Goal: Information Seeking & Learning: Learn about a topic

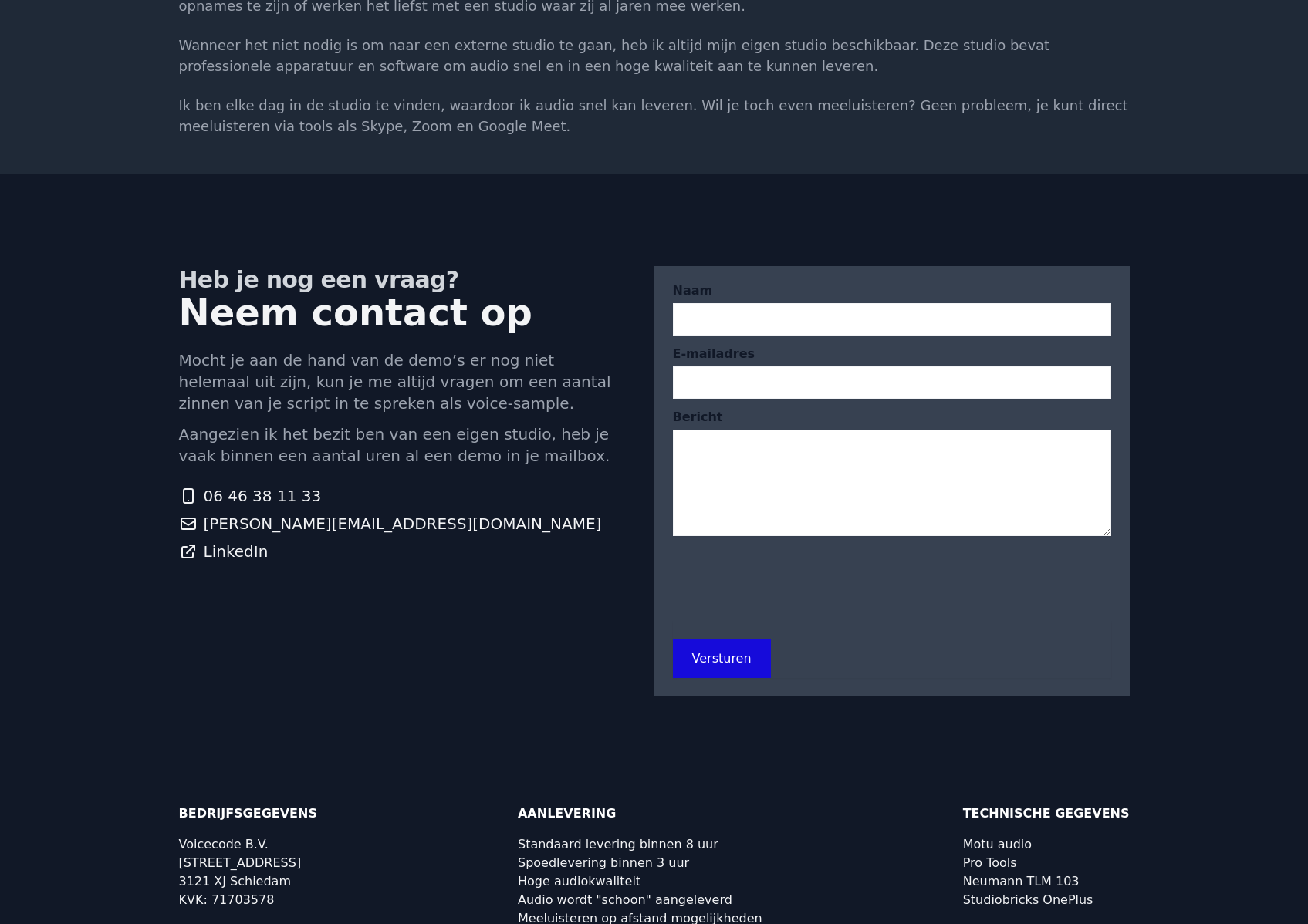
scroll to position [2407, 0]
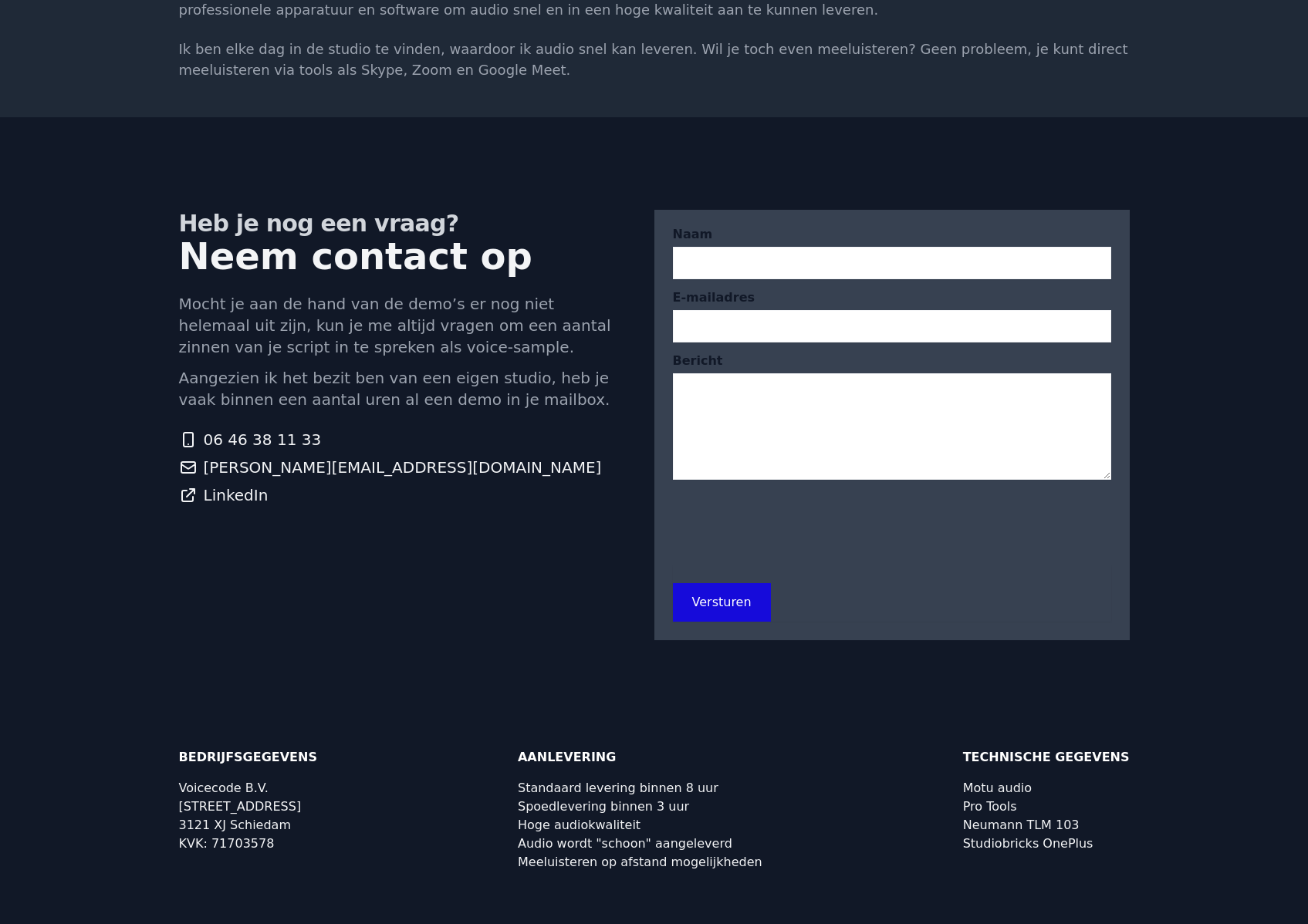
click at [501, 567] on div "Heb je nog een vraag? Neem contact op Mocht je aan de hand van de demo’s er nog…" at bounding box center [417, 425] width 476 height 431
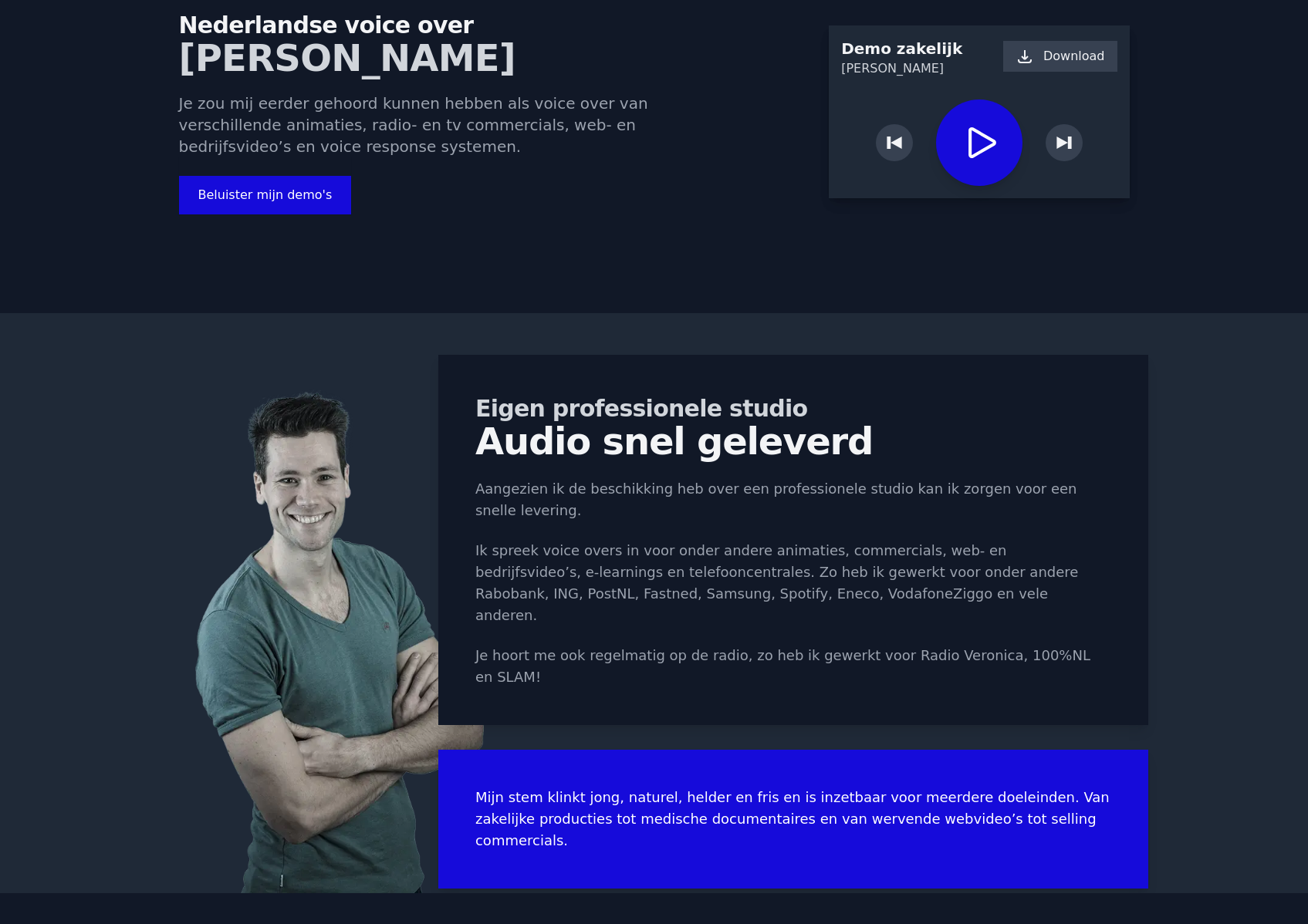
scroll to position [0, 0]
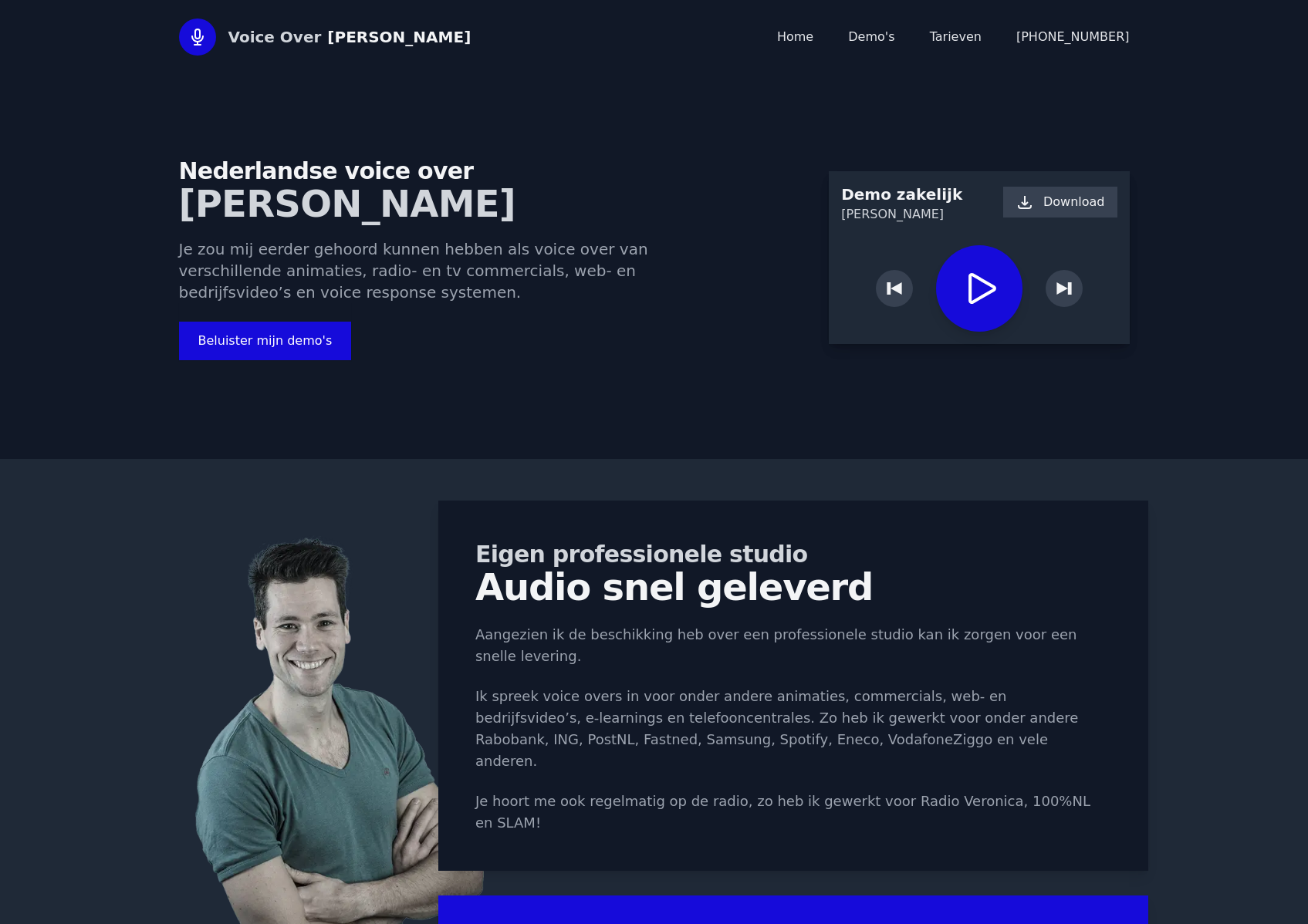
click at [892, 46] on div "Voice Over [PERSON_NAME] Home Demo's Tarieven [PHONE_NUMBER]" at bounding box center [654, 37] width 950 height 37
click at [970, 44] on link "Tarieven" at bounding box center [956, 37] width 52 height 15
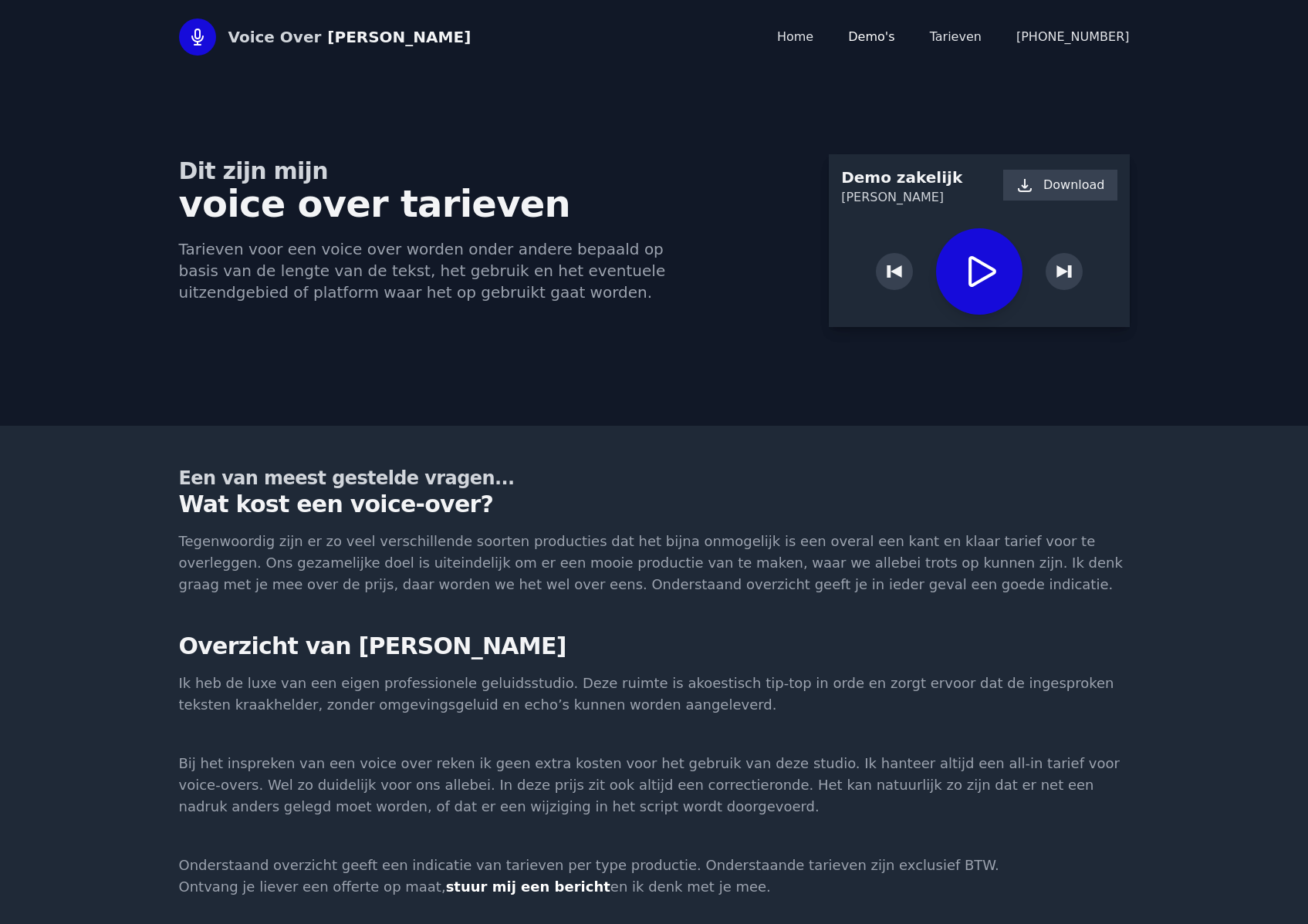
click at [892, 41] on link "Demo's" at bounding box center [871, 37] width 46 height 15
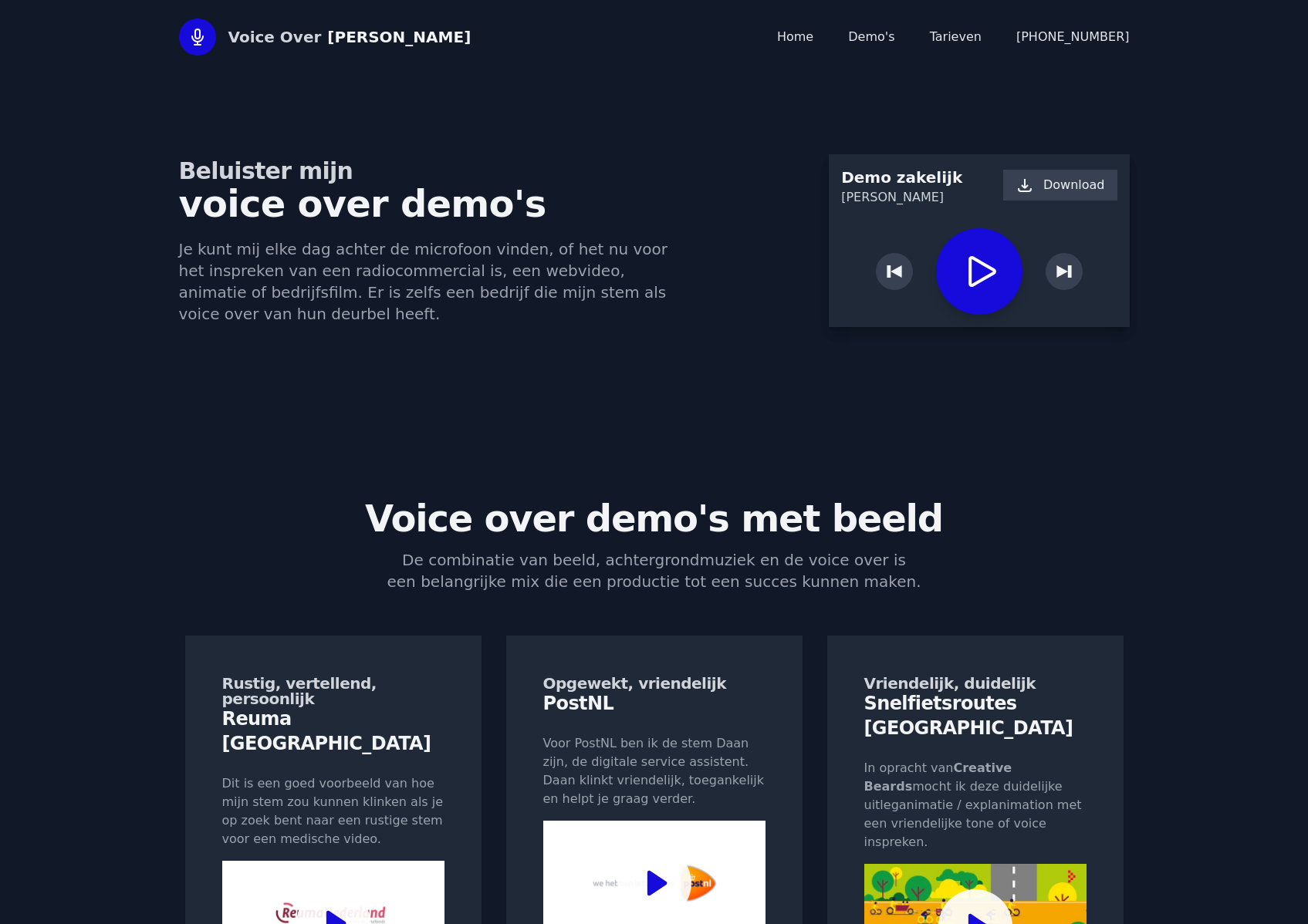
click at [796, 36] on div "Voice Over [PERSON_NAME] Home Demo's Tarieven [PHONE_NUMBER]" at bounding box center [654, 37] width 950 height 37
click at [798, 36] on div "Voice Over [PERSON_NAME] Home Demo's Tarieven [PHONE_NUMBER]" at bounding box center [654, 37] width 950 height 37
click at [814, 40] on link "Home" at bounding box center [794, 37] width 36 height 15
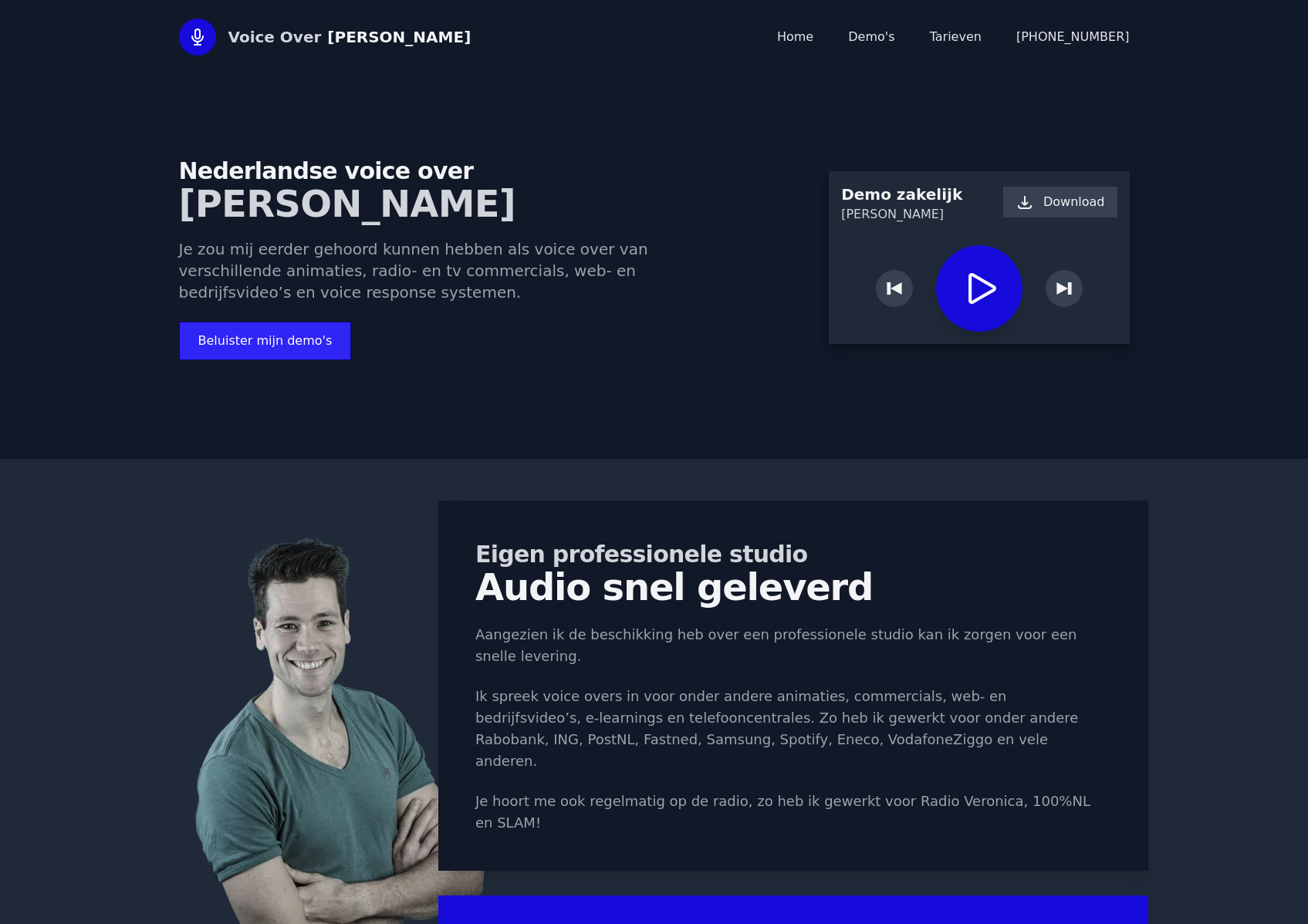
click at [255, 331] on button "Beluister mijn demo's" at bounding box center [266, 341] width 173 height 39
